Goal: Navigation & Orientation: Find specific page/section

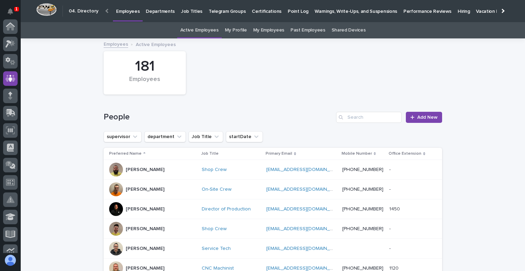
scroll to position [52, 0]
click at [11, 25] on icon at bounding box center [10, 27] width 7 height 7
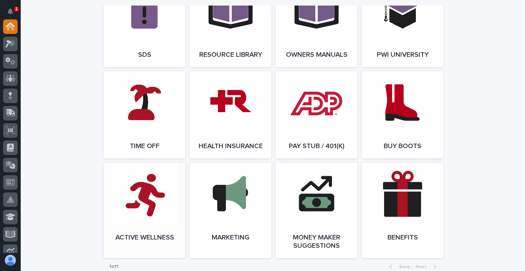
scroll to position [1210, 0]
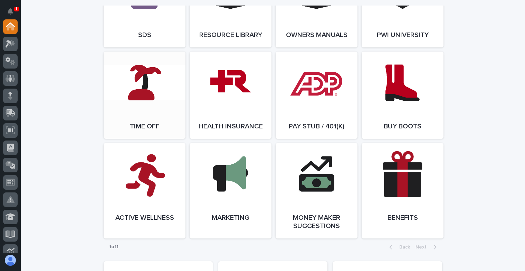
click at [149, 128] on link "Open Link" at bounding box center [145, 95] width 82 height 87
